Goal: Information Seeking & Learning: Learn about a topic

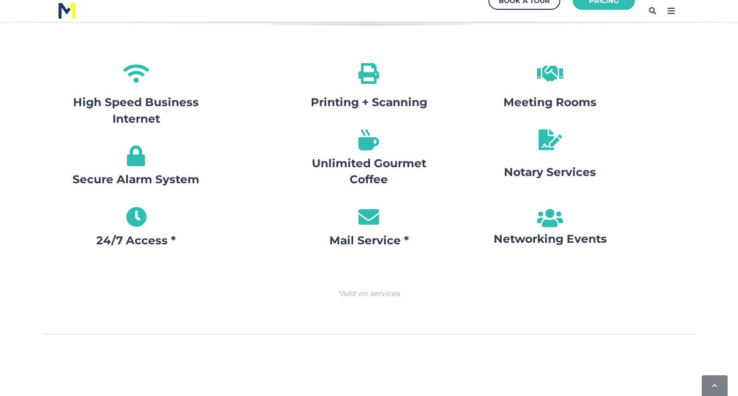
scroll to position [1273, 0]
click at [549, 144] on icon at bounding box center [550, 139] width 31 height 31
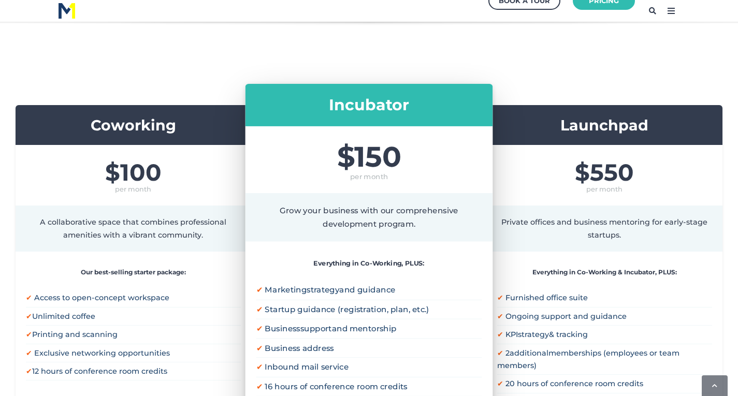
scroll to position [167, 0]
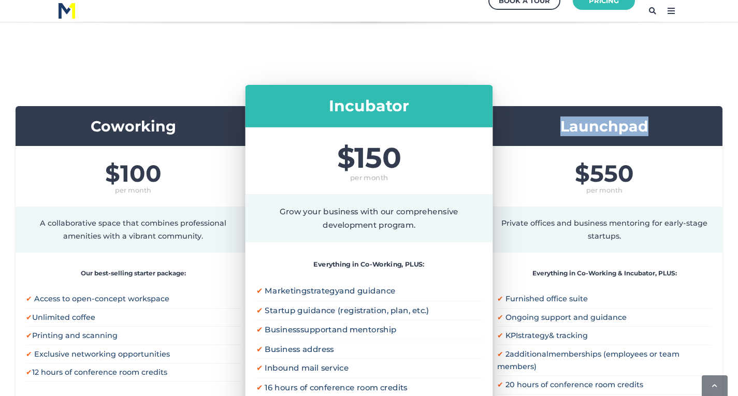
drag, startPoint x: 561, startPoint y: 126, endPoint x: 665, endPoint y: 121, distance: 104.8
click at [665, 121] on h3 "Launchpad" at bounding box center [604, 127] width 215 height 20
click at [549, 144] on div "Launchpad" at bounding box center [605, 126] width 236 height 40
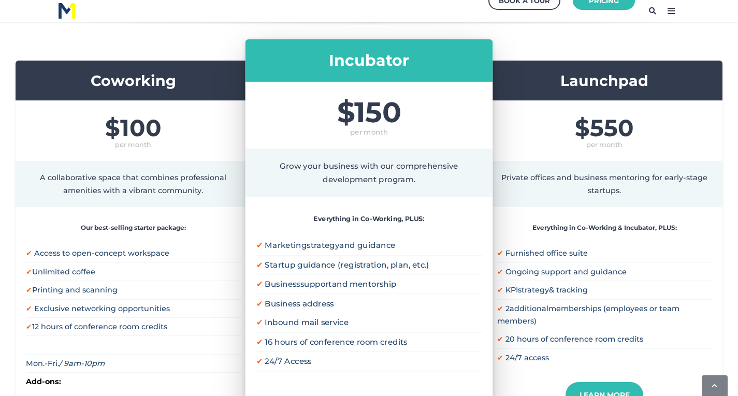
scroll to position [213, 0]
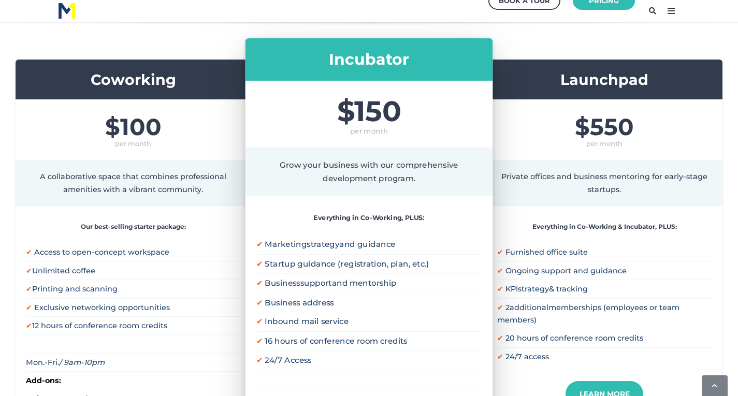
click at [549, 144] on span "per month" at bounding box center [604, 143] width 215 height 11
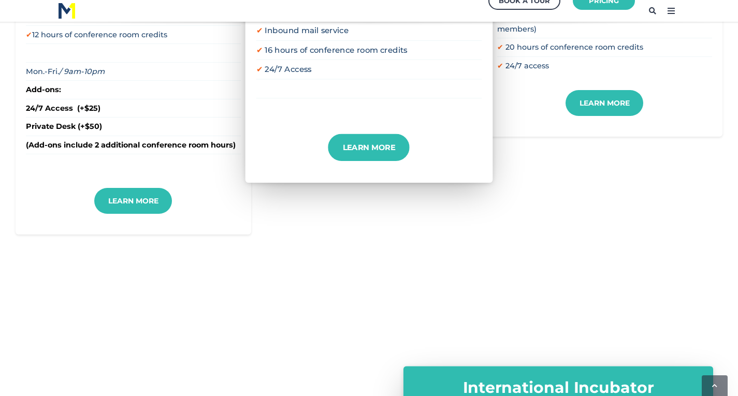
scroll to position [495, 0]
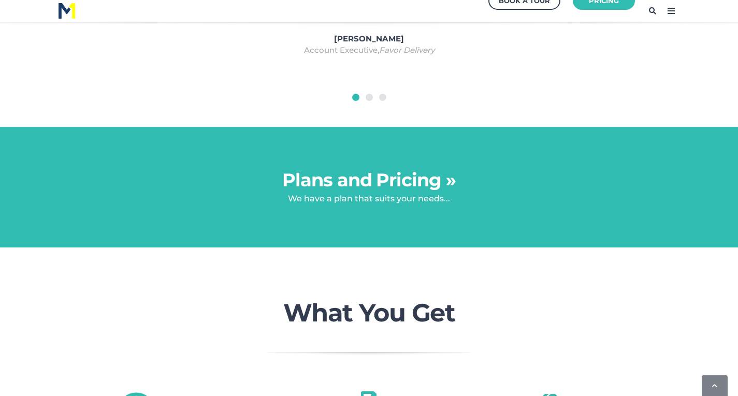
scroll to position [944, 0]
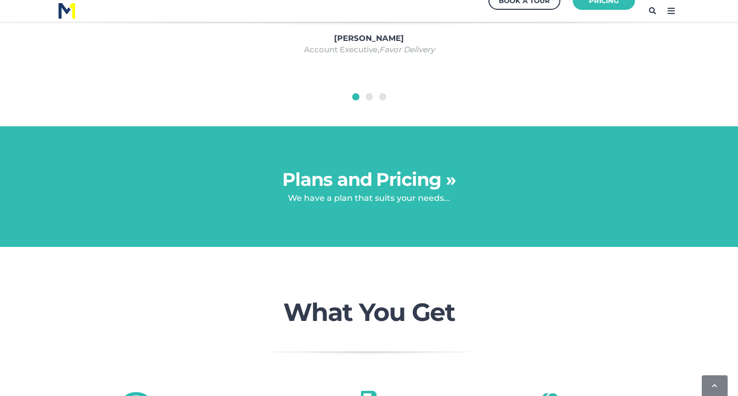
click at [417, 190] on link "Plans and Pricing »" at bounding box center [369, 179] width 174 height 22
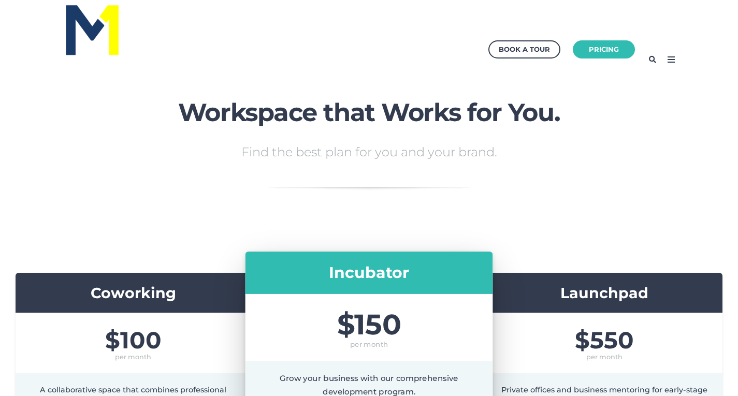
click at [664, 59] on icon at bounding box center [671, 59] width 17 height 17
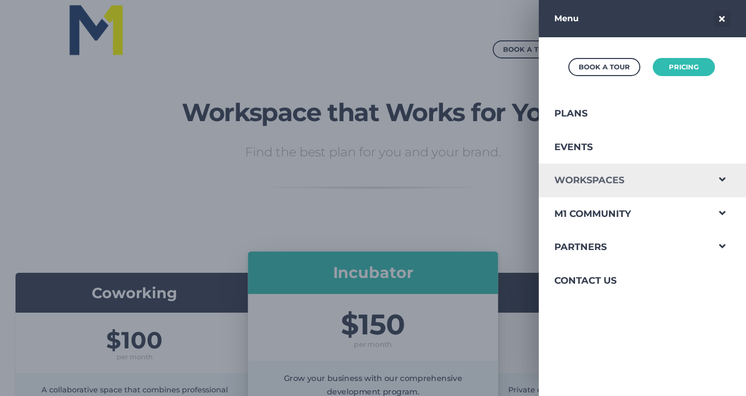
click at [610, 182] on link "Workspaces" at bounding box center [624, 181] width 170 height 34
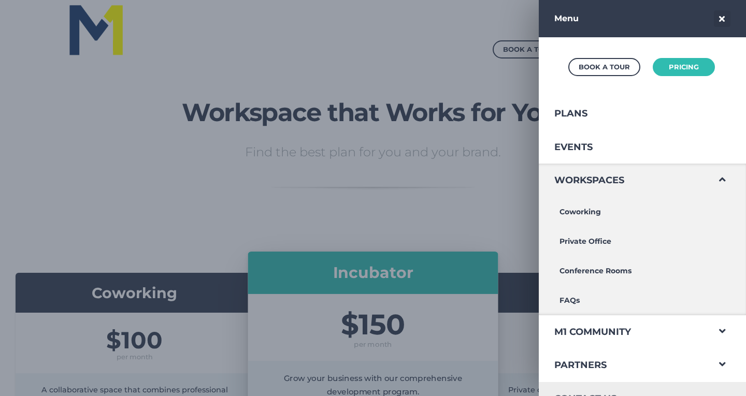
drag, startPoint x: 606, startPoint y: 335, endPoint x: 583, endPoint y: 335, distance: 22.8
click at [583, 335] on link "M1 Community" at bounding box center [624, 333] width 170 height 34
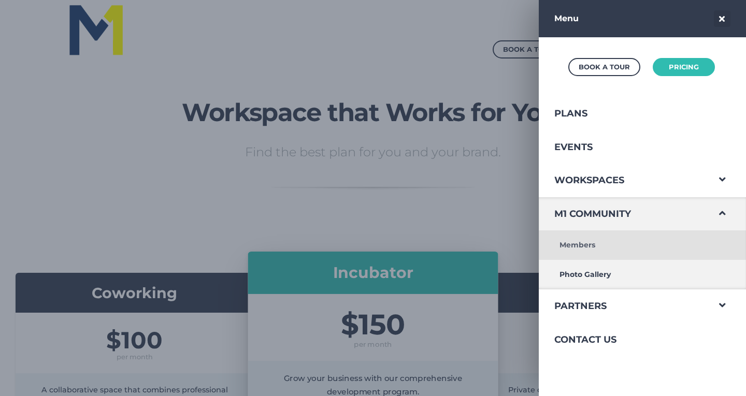
click at [590, 244] on link "Members" at bounding box center [624, 246] width 170 height 30
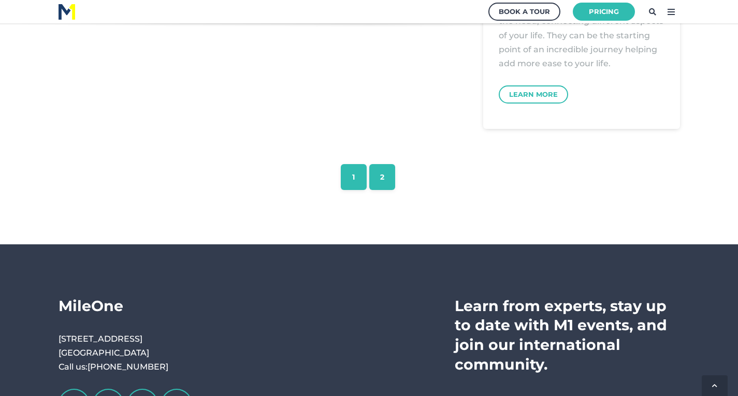
click at [387, 179] on link "2" at bounding box center [382, 177] width 26 height 26
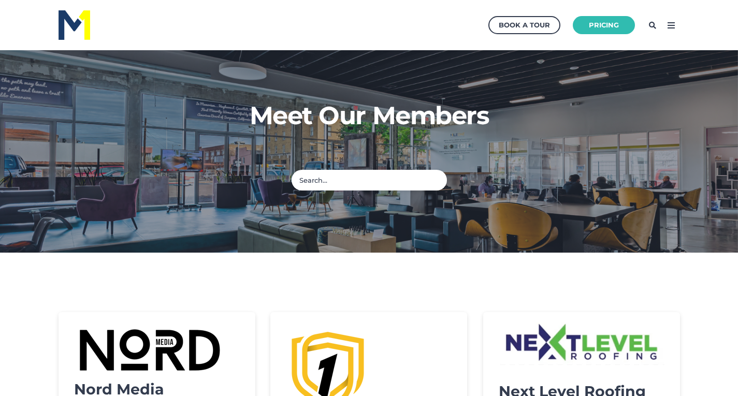
click at [83, 27] on img at bounding box center [75, 25] width 32 height 30
